Goal: Task Accomplishment & Management: Complete application form

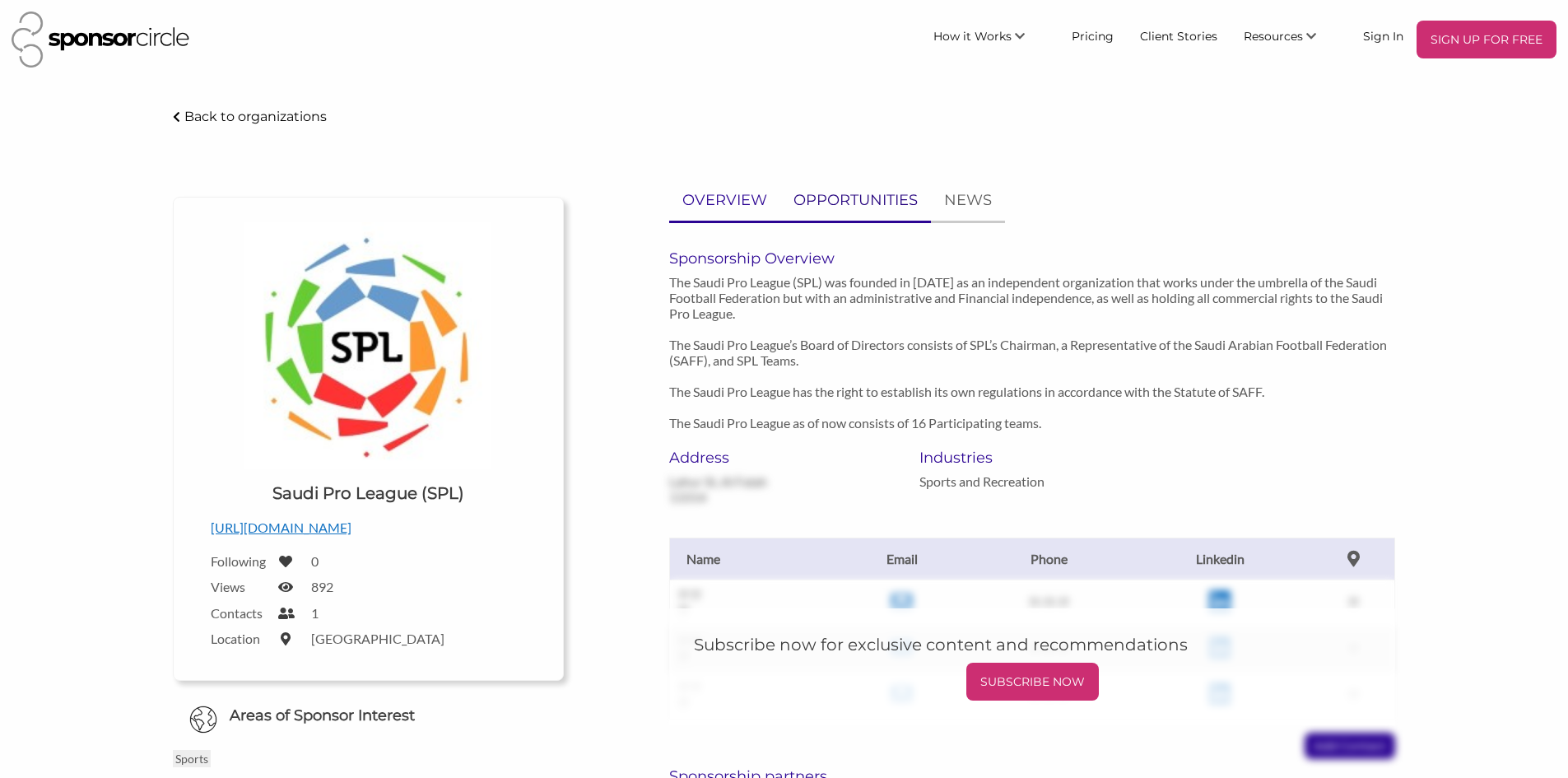
click at [828, 209] on p "OPPORTUNITIES" at bounding box center [855, 200] width 124 height 24
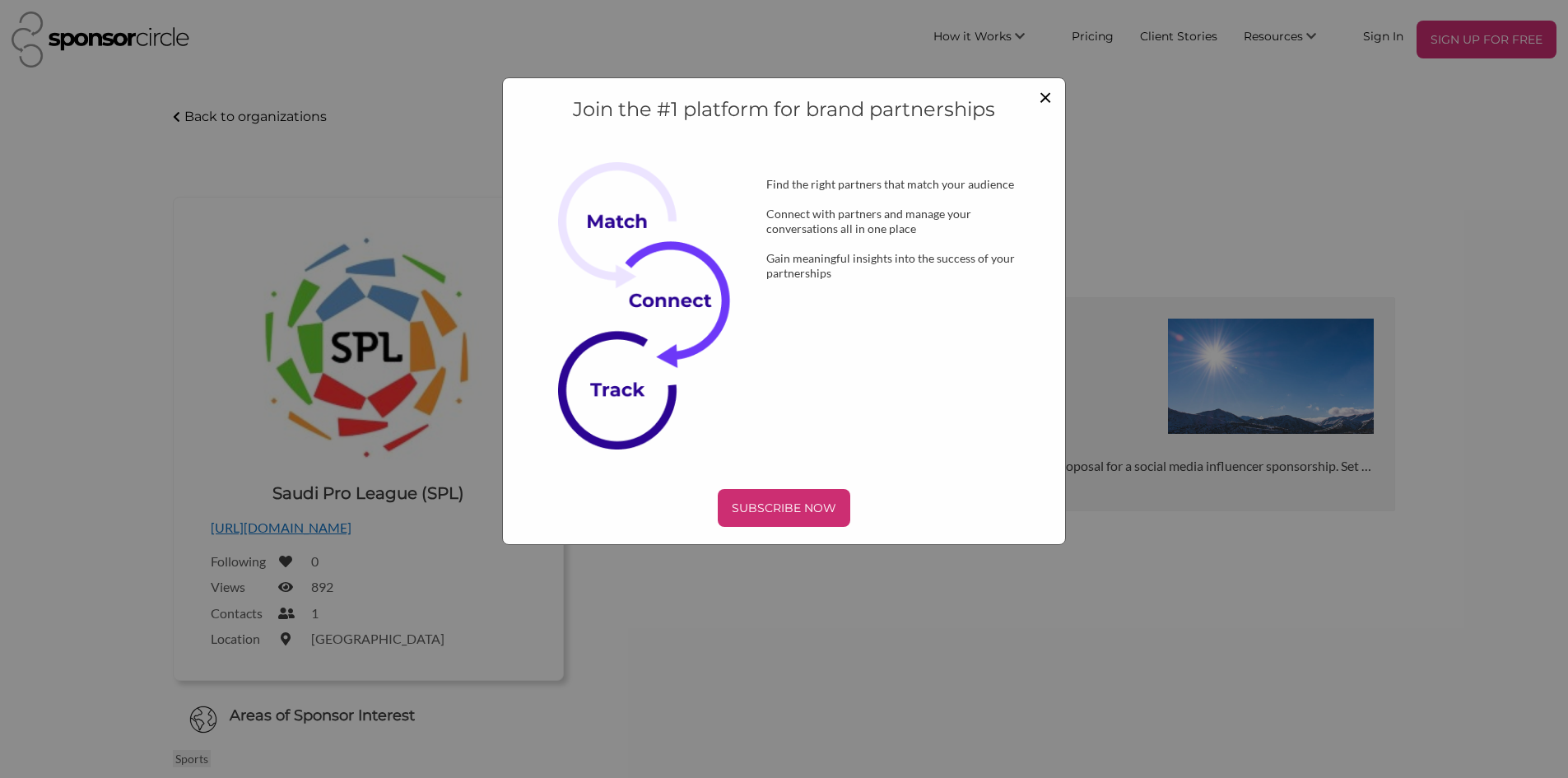
click at [1040, 103] on span "×" at bounding box center [1045, 96] width 13 height 28
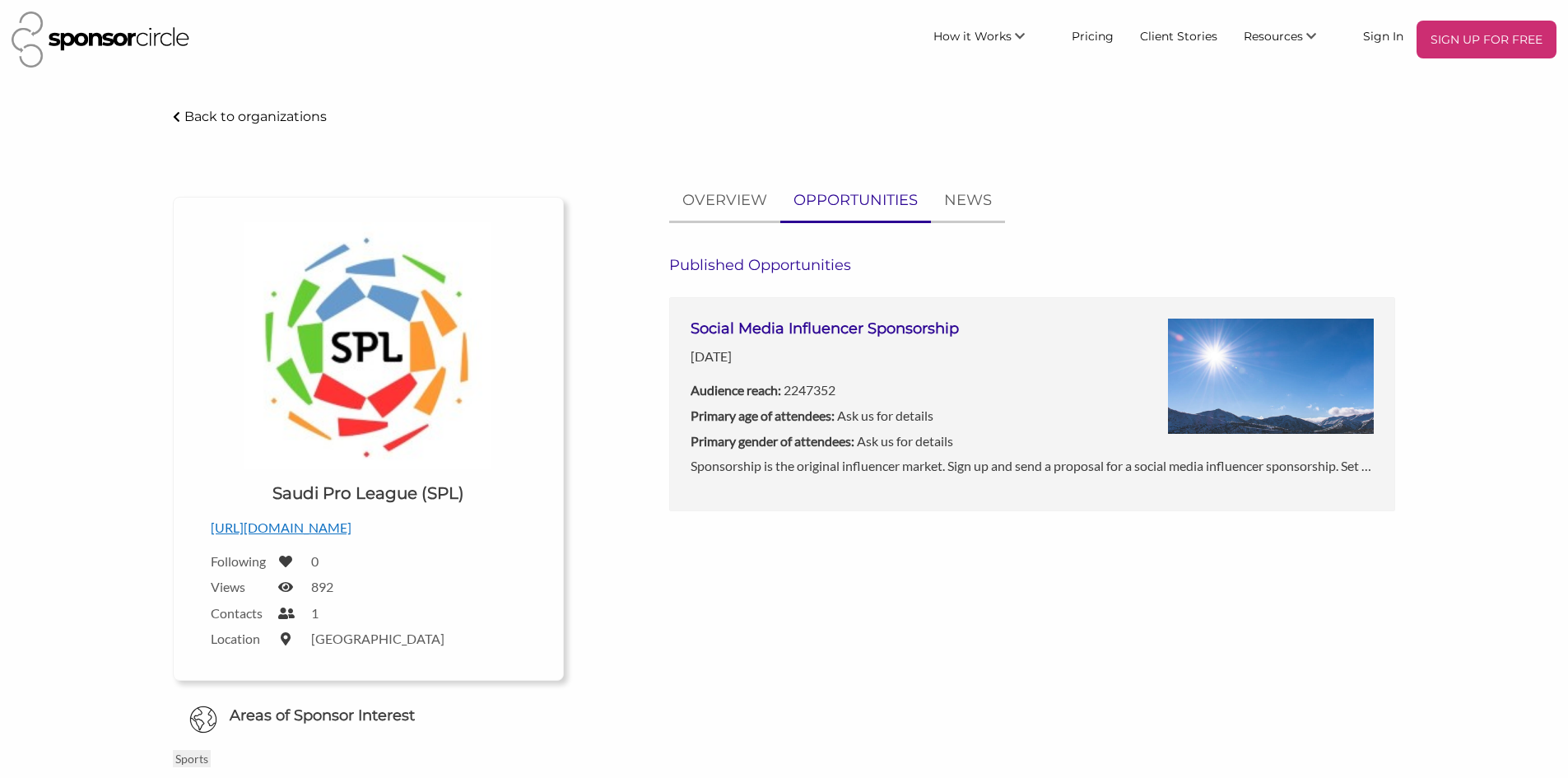
click at [964, 466] on p "Sponsorship is the original influencer market. Sign up and send a proposal for …" at bounding box center [1032, 465] width 683 height 21
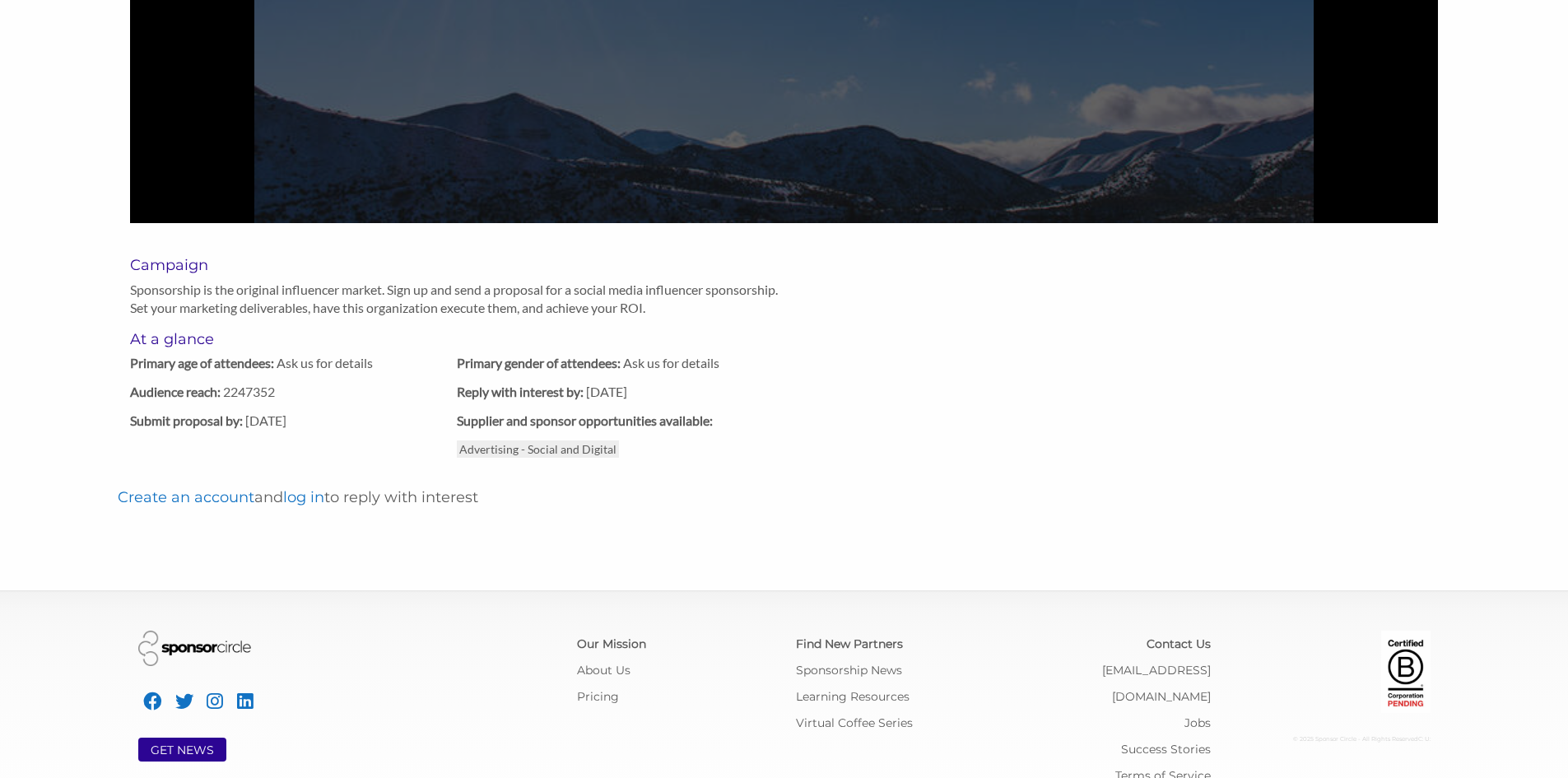
scroll to position [576, 0]
click at [206, 504] on link "Create an account" at bounding box center [186, 496] width 137 height 18
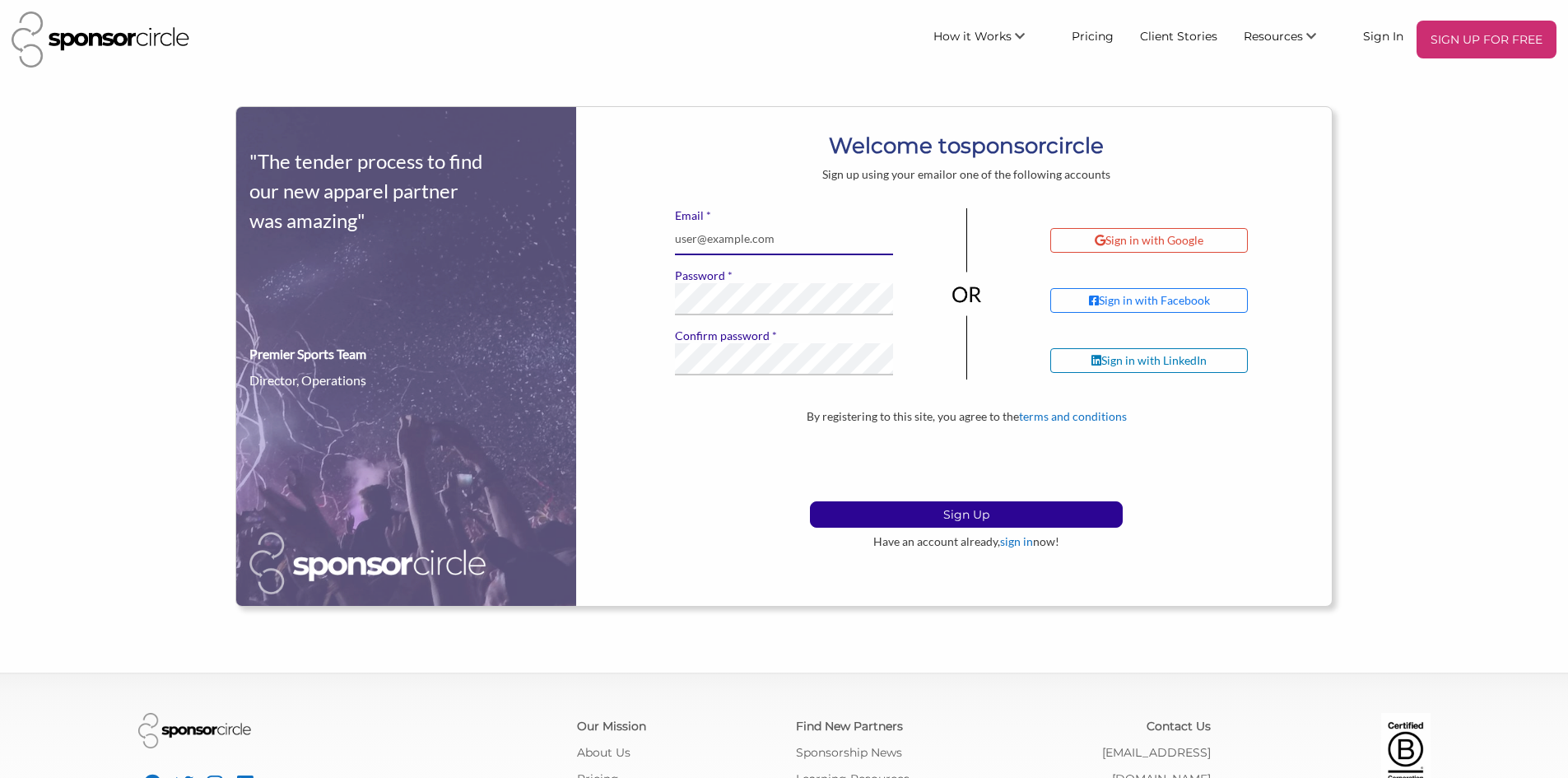
click at [810, 247] on input "* Email" at bounding box center [784, 239] width 219 height 32
type input "jammykv@gmail.com"
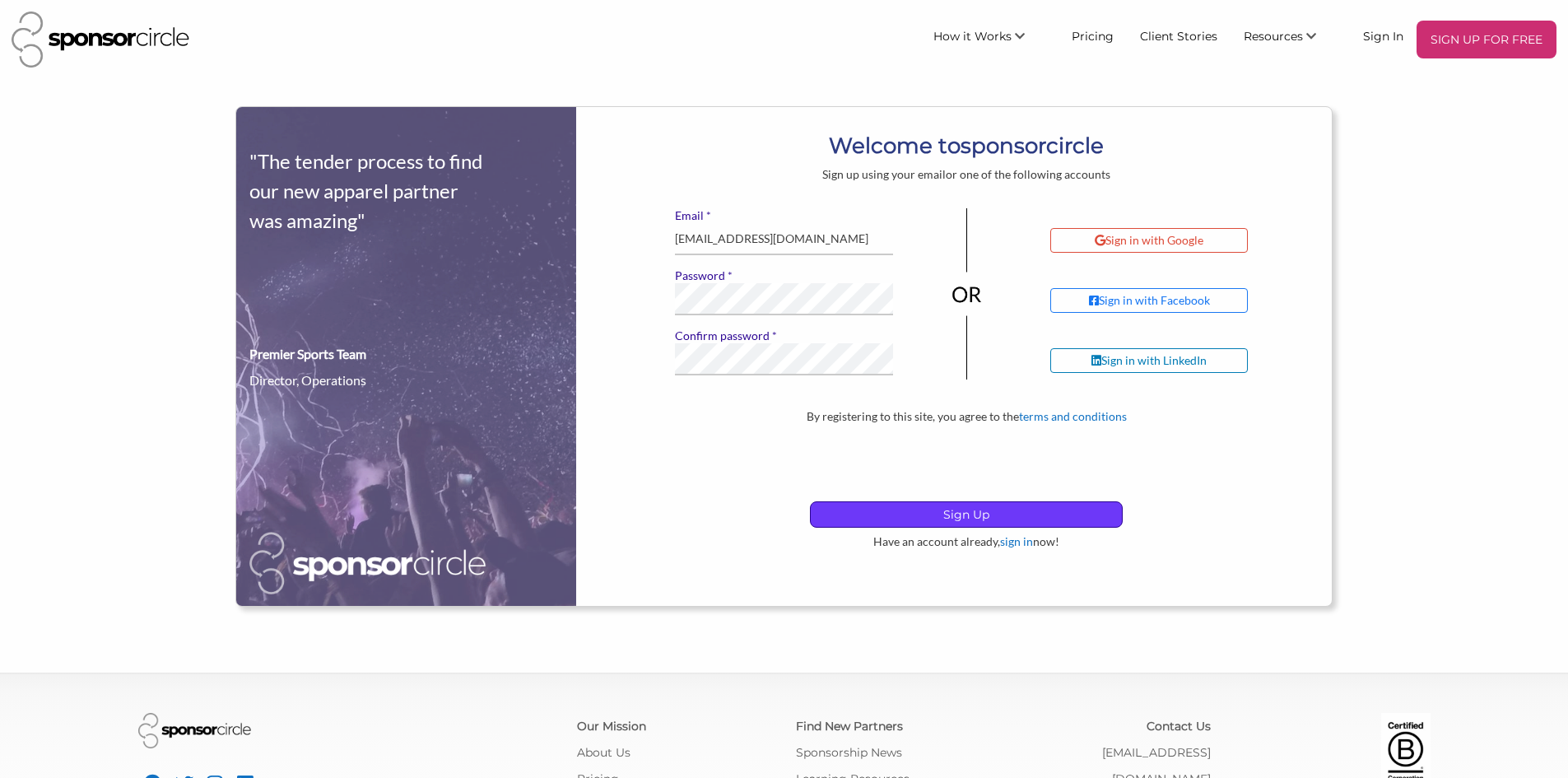
click at [922, 512] on p "Sign Up" at bounding box center [966, 514] width 311 height 25
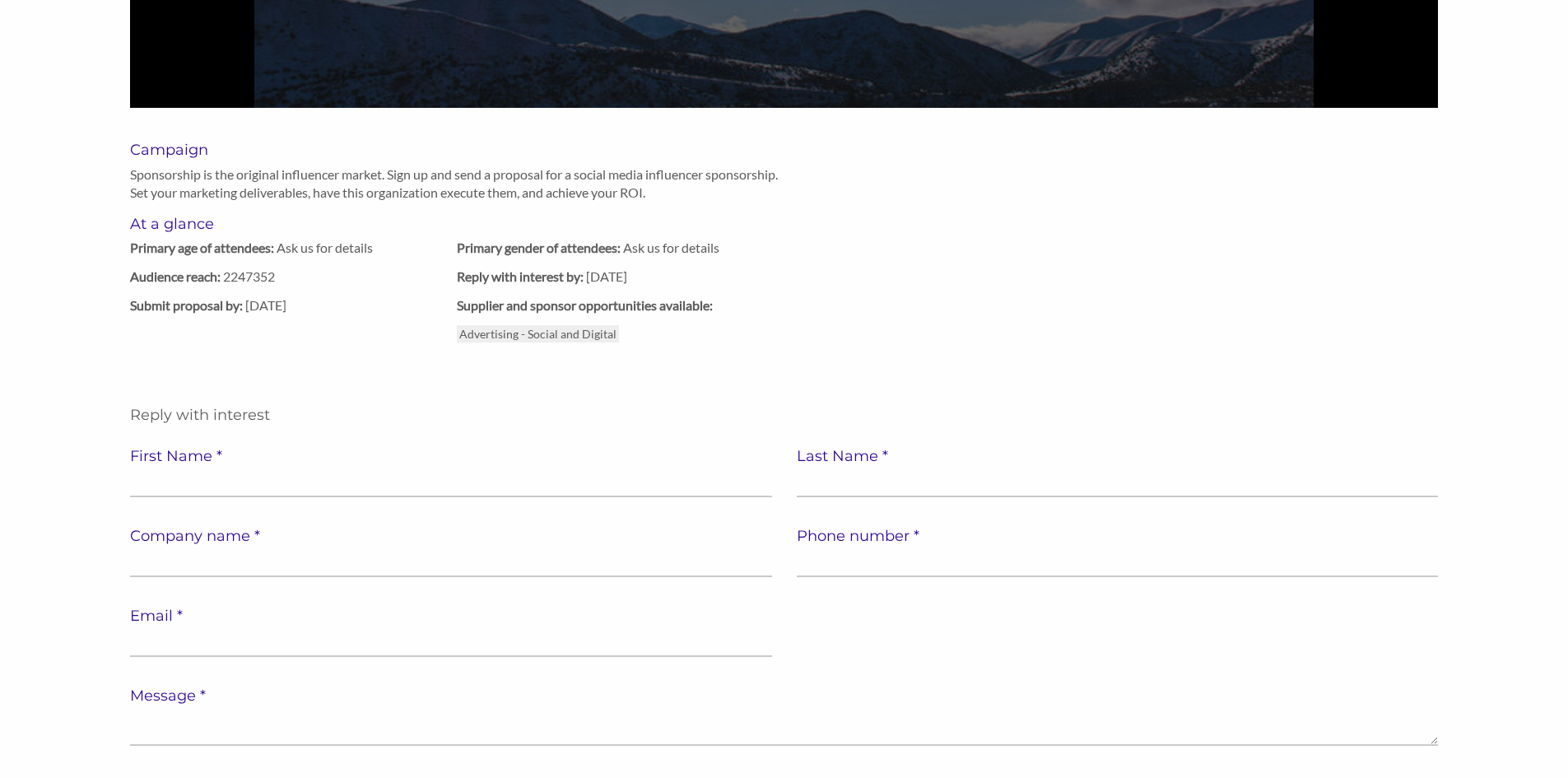
scroll to position [740, 0]
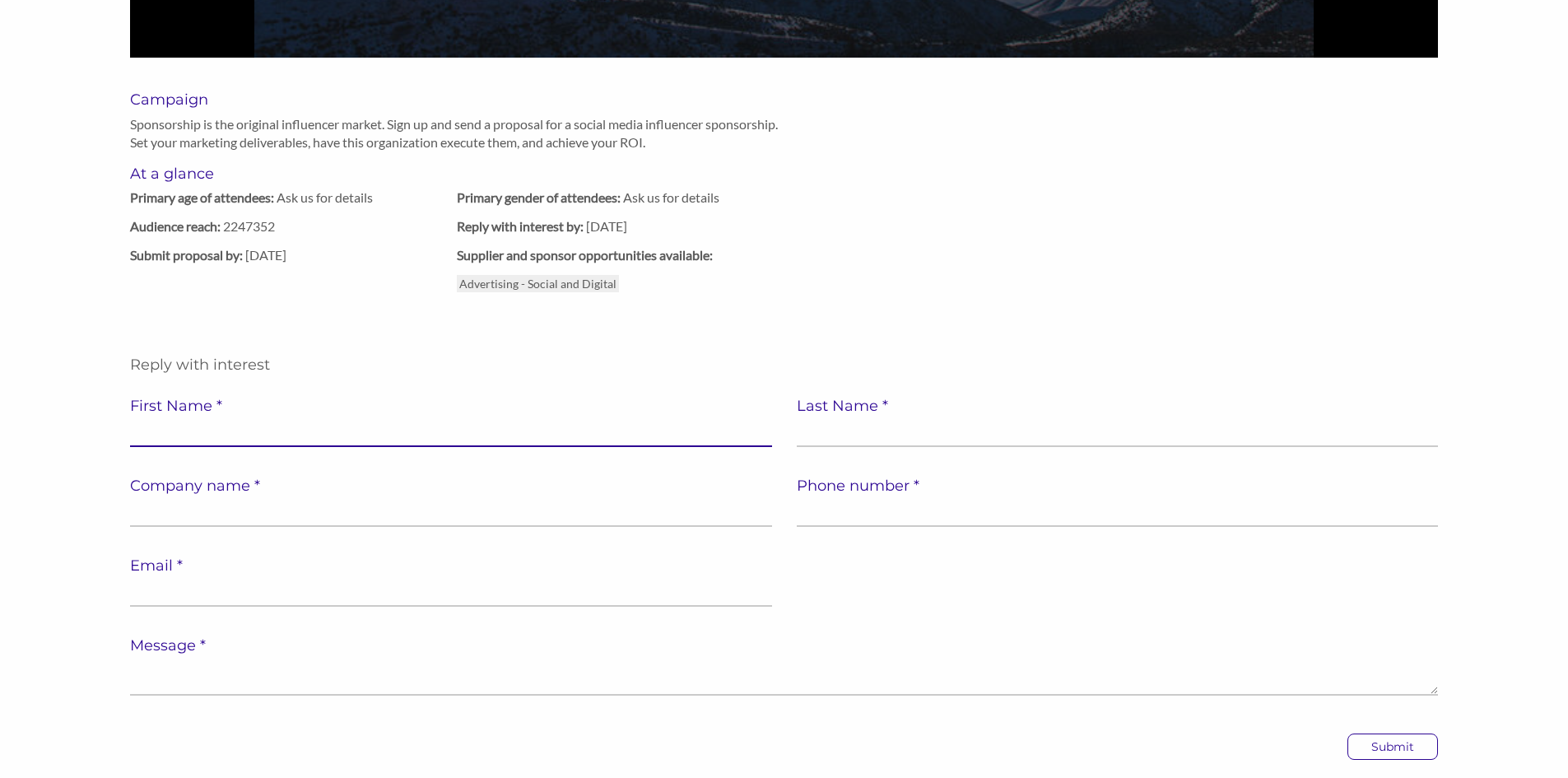
click at [637, 439] on input "text" at bounding box center [451, 431] width 642 height 32
type input "Jamir"
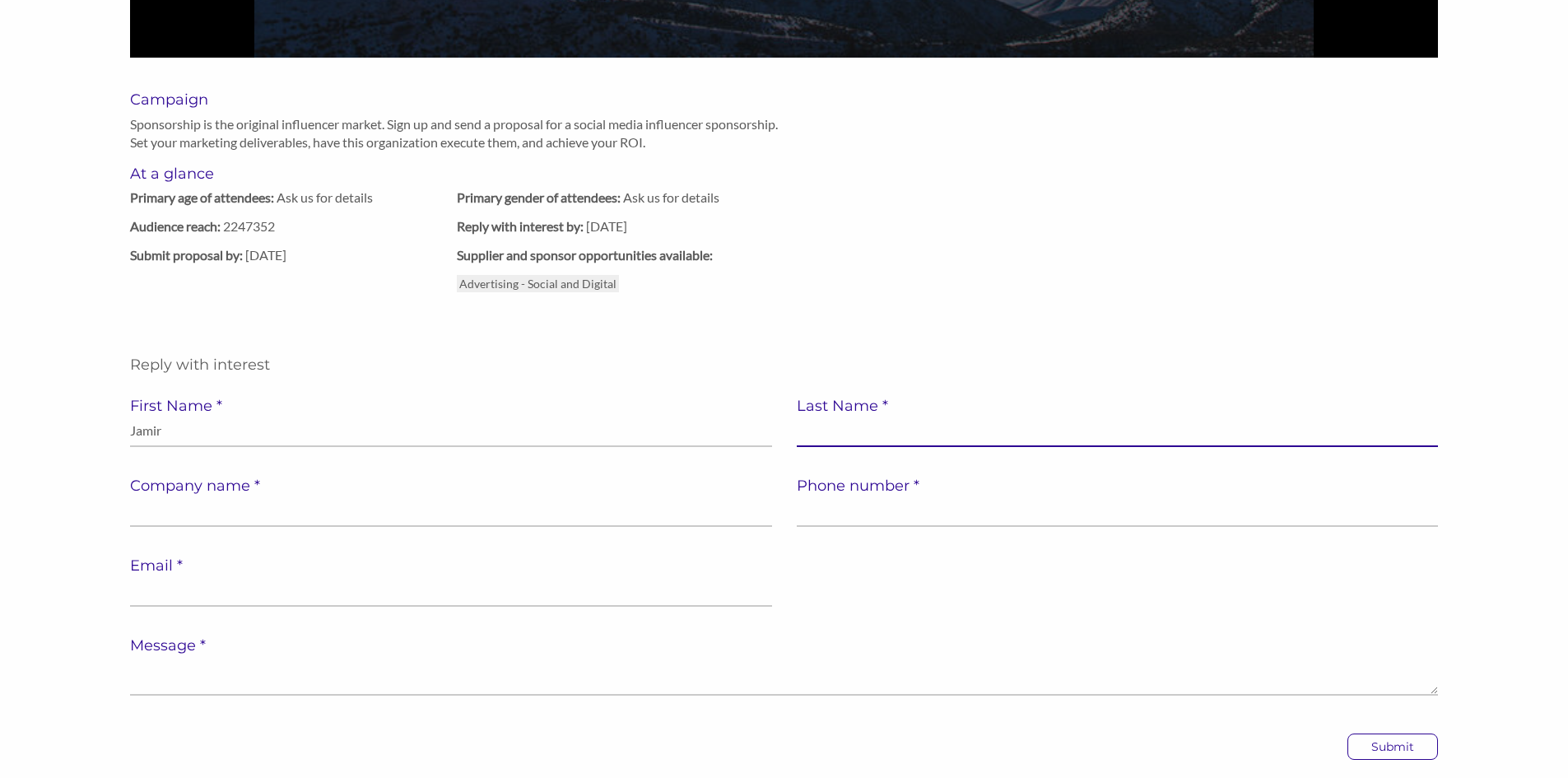
click at [899, 433] on input "text" at bounding box center [1117, 431] width 642 height 32
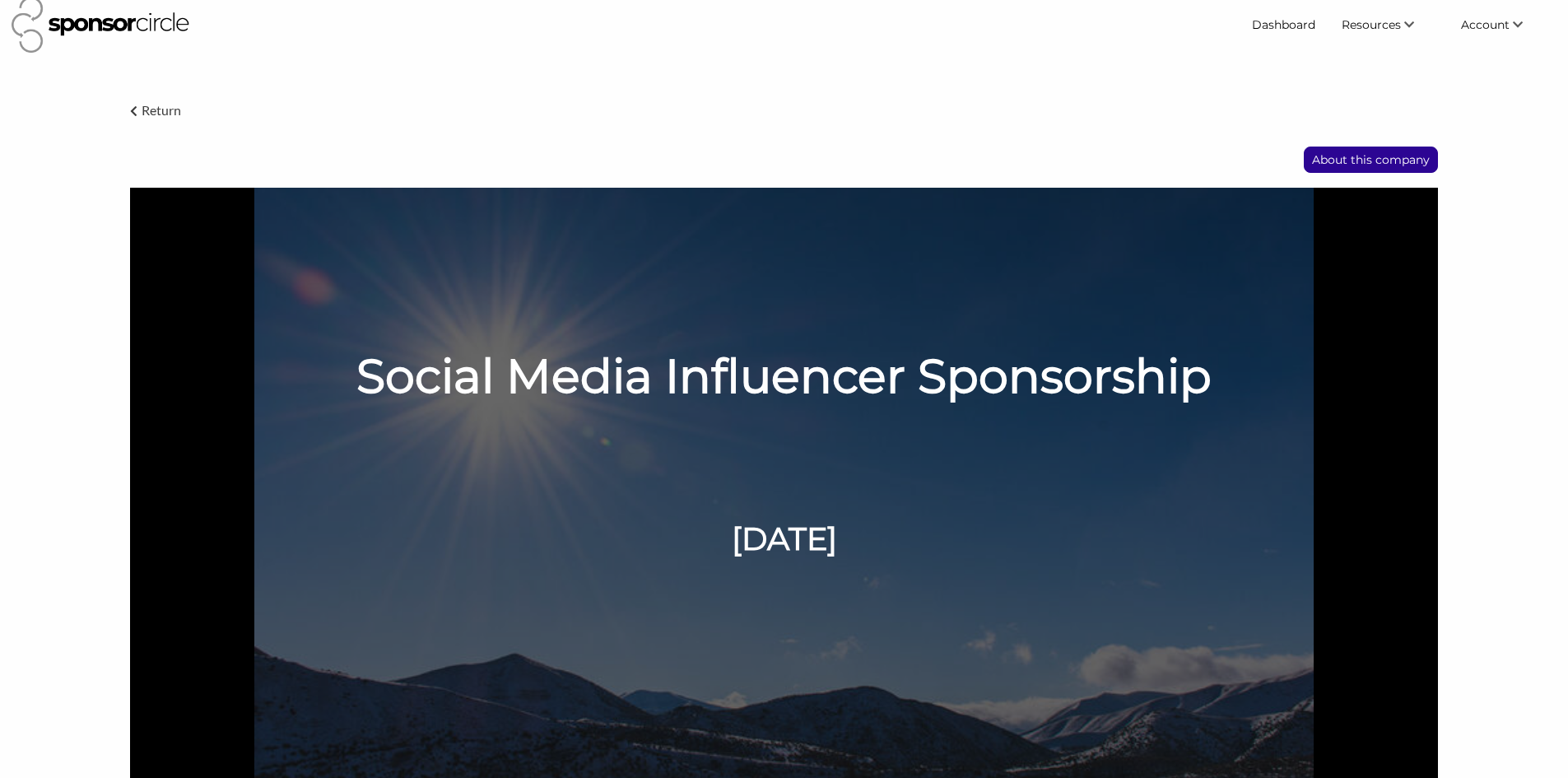
scroll to position [0, 0]
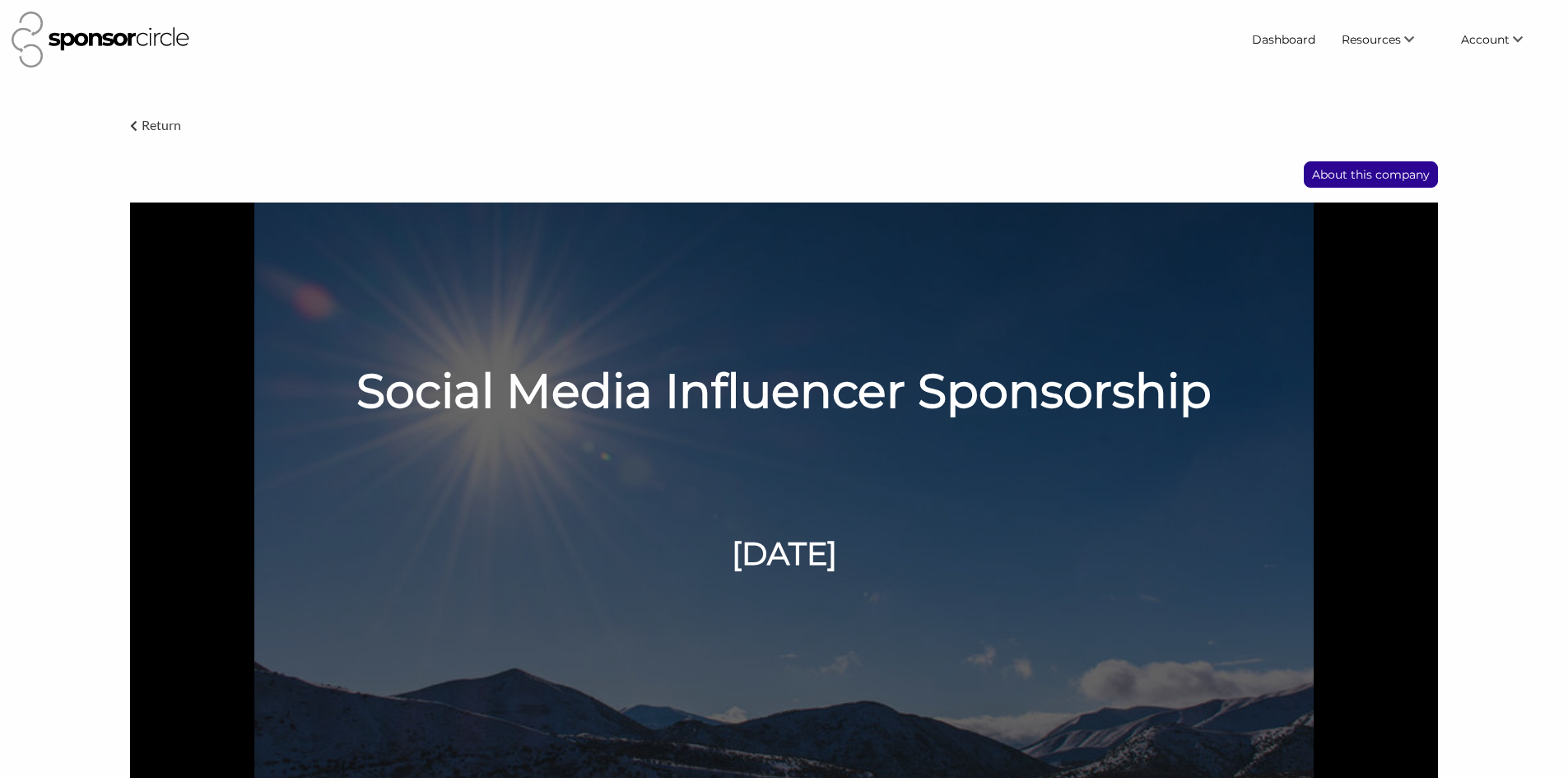
type input "Valiyamannil"
